Goal: Information Seeking & Learning: Find specific page/section

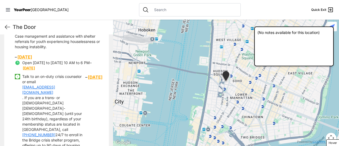
click at [163, 9] on input "text" at bounding box center [194, 9] width 86 height 5
click at [15, 26] on h1 "The Door" at bounding box center [61, 26] width 96 height 7
click at [8, 29] on icon at bounding box center [7, 27] width 6 height 6
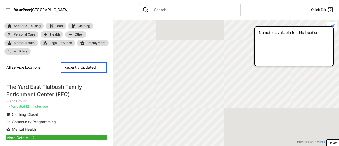
click at [81, 63] on select "Nearby Recently Updated Most Services" at bounding box center [84, 67] width 46 height 10
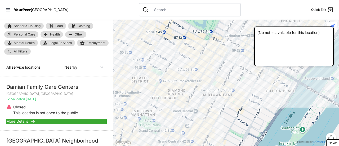
click at [77, 70] on select "Nearby Recently Updated Most Services" at bounding box center [84, 67] width 46 height 10
click at [61, 62] on select "Nearby Recently Updated Most Services" at bounding box center [84, 67] width 46 height 10
select select "recentlyUpdated"
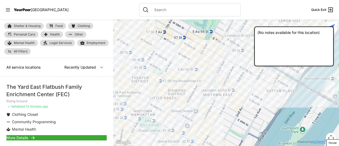
click at [22, 136] on span "More Details" at bounding box center [17, 137] width 22 height 5
